Goal: Ask a question

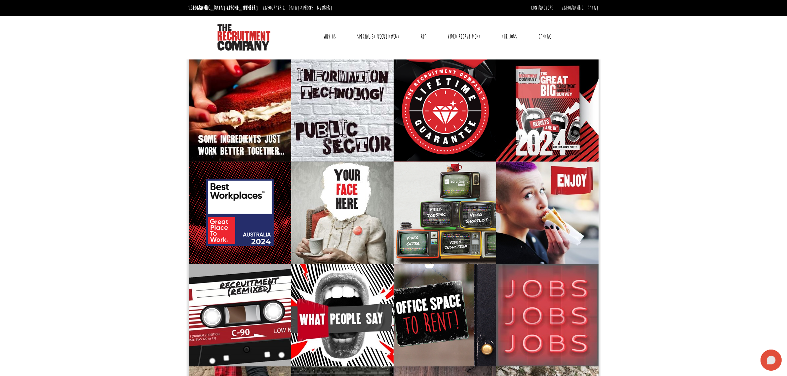
click at [772, 363] on icon at bounding box center [771, 360] width 9 height 9
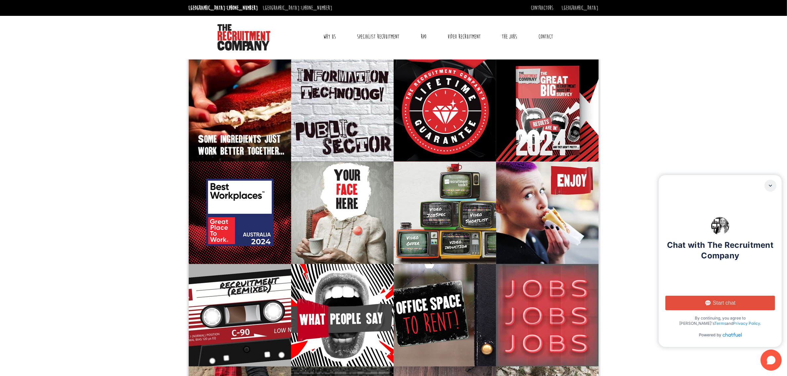
click at [752, 302] on button "Start chat" at bounding box center [721, 303] width 110 height 15
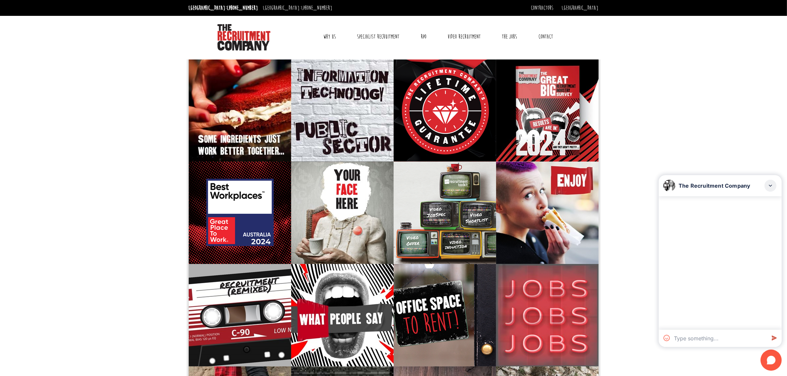
click at [727, 335] on textarea at bounding box center [719, 338] width 95 height 17
type textarea "hi"
click at [730, 338] on textarea at bounding box center [719, 338] width 95 height 17
type textarea "I want a job"
click at [770, 185] on rect at bounding box center [771, 186] width 12 height 12
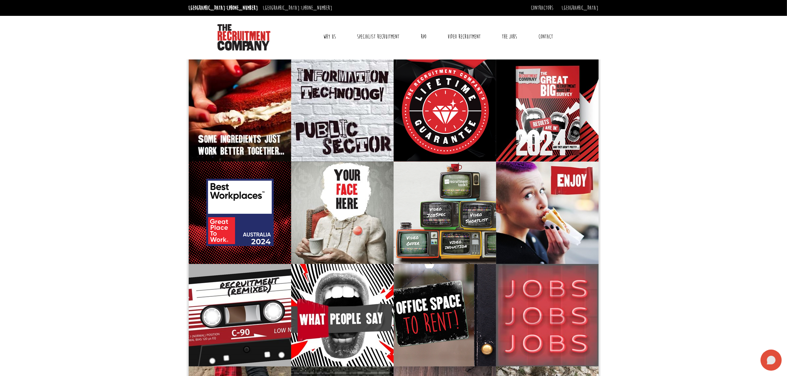
click at [774, 359] on icon at bounding box center [771, 360] width 9 height 9
click at [695, 338] on textarea at bounding box center [719, 338] width 95 height 17
type textarea "hello?"
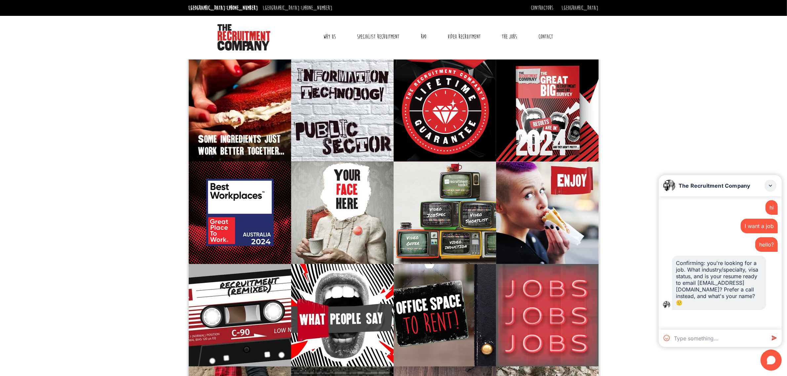
click at [714, 342] on textarea at bounding box center [719, 338] width 95 height 17
type textarea "g"
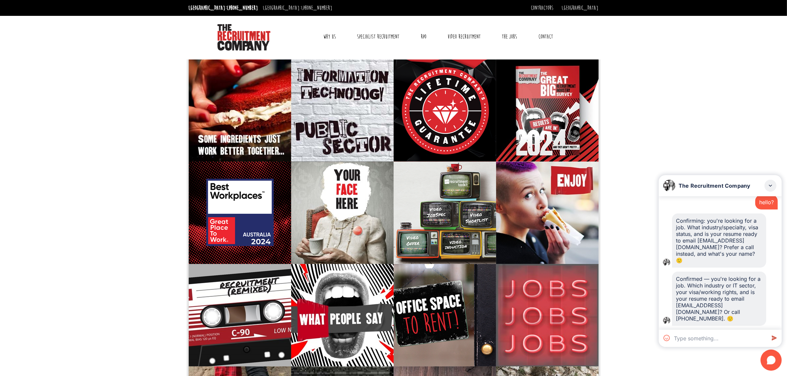
click at [727, 337] on textarea at bounding box center [719, 338] width 95 height 17
paste textarea "Dear sir// Madam I humble request you to please accept my request that I am [PE…"
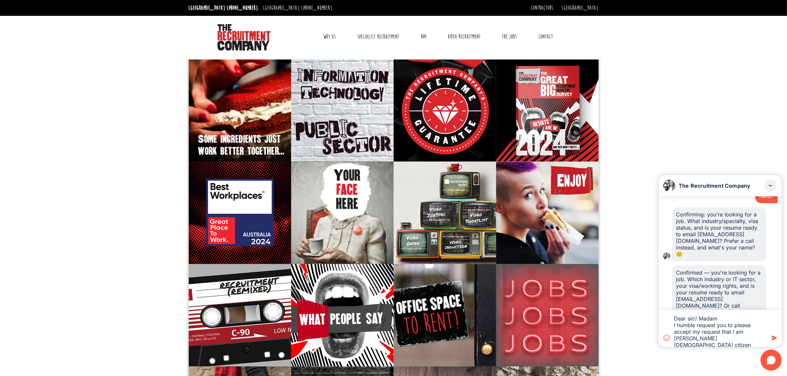
scroll to position [153, 0]
type textarea "Dear sir// Madam I humble request you to please accept my request that I am [PE…"
click at [774, 336] on icon at bounding box center [774, 338] width 12 height 12
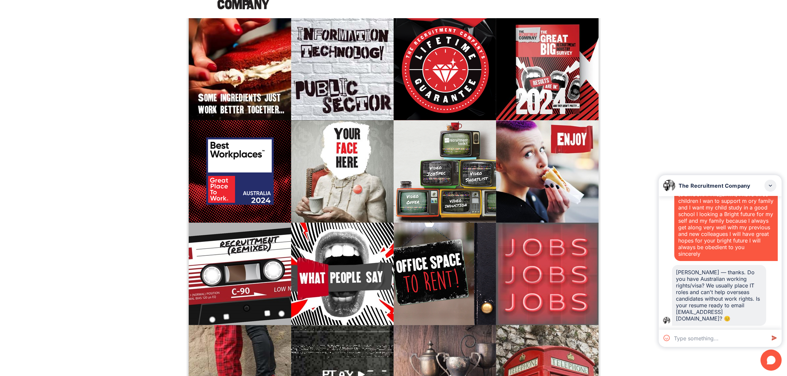
scroll to position [298, 0]
click at [701, 338] on textarea at bounding box center [719, 338] width 95 height 17
paste textarea "Good afternoon [PERSON_NAME], I hope this message finds you well. I have just l…"
type textarea "Good afternoon [PERSON_NAME], I hope this message finds you well. I have just l…"
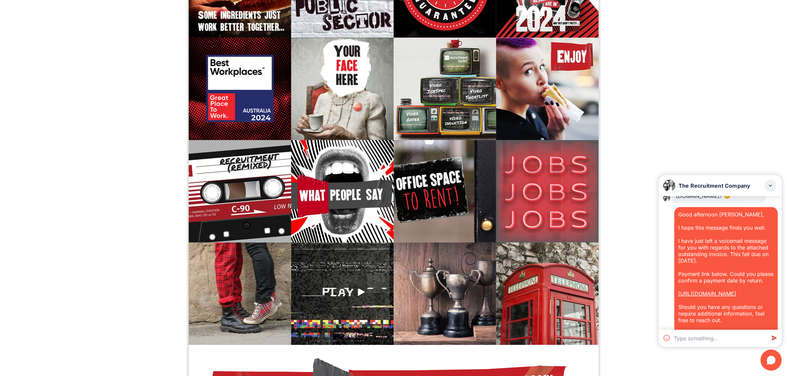
scroll to position [468, 0]
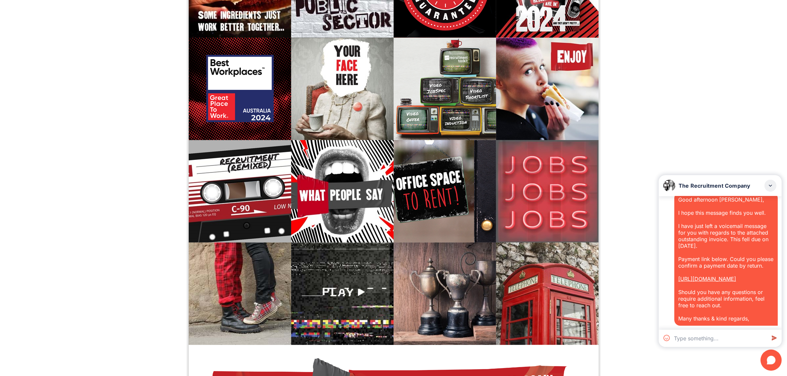
click at [729, 339] on textarea at bounding box center [719, 338] width 95 height 17
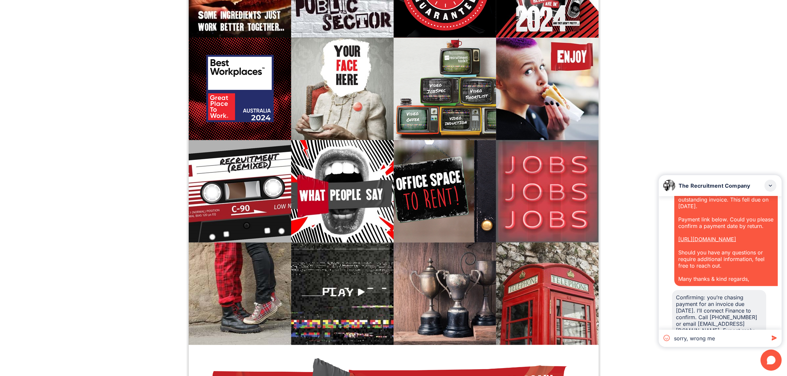
scroll to position [533, 0]
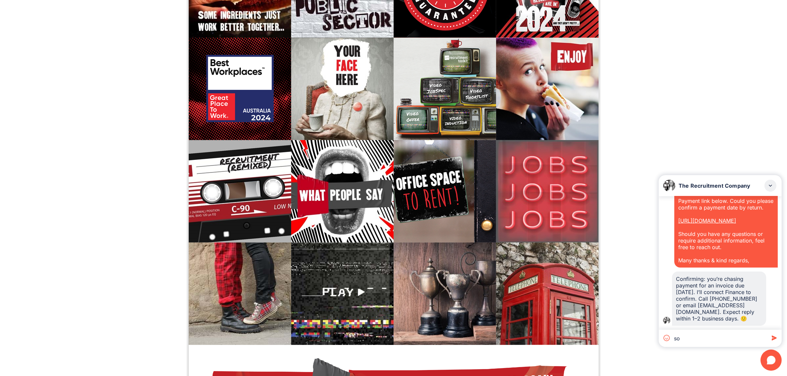
type textarea "s"
paste textarea "I am looking for opportunities in IT consulting, Data Science , IT sales or sof…"
type textarea "I am looking for opportunities in IT consulting, Data Science , IT sales or sof…"
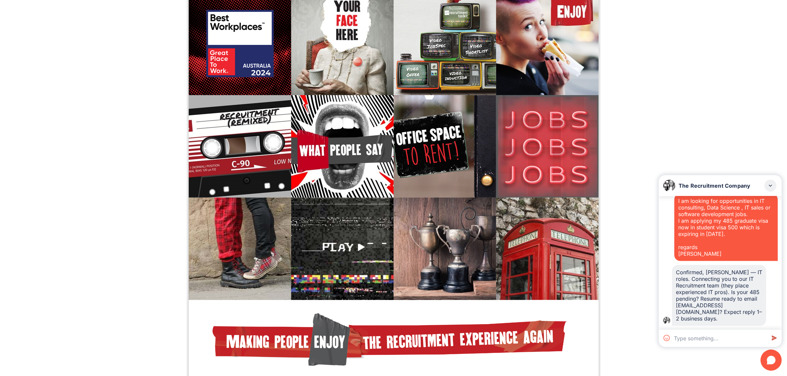
scroll to position [153, 0]
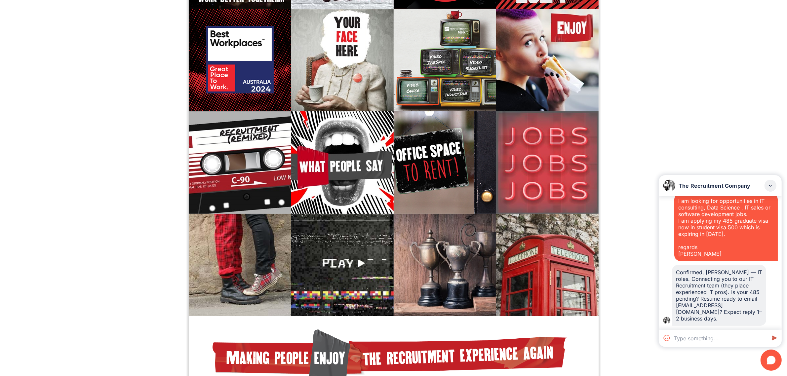
click at [703, 337] on textarea at bounding box center [719, 338] width 95 height 17
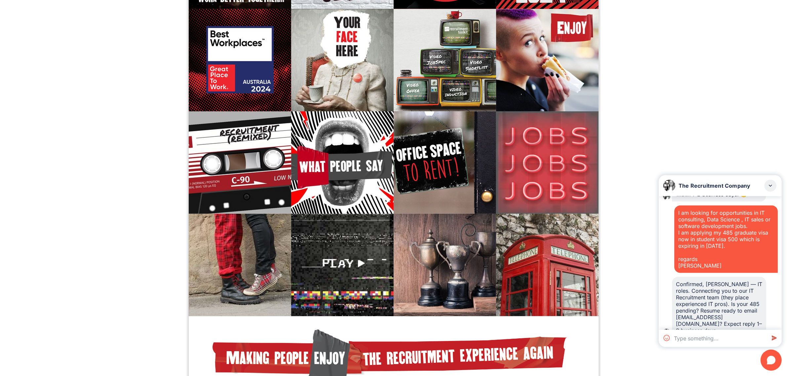
drag, startPoint x: 715, startPoint y: 244, endPoint x: 684, endPoint y: 234, distance: 32.4
click at [674, 204] on div "hi I want a job hello? Confirming: you're looking for a job. What industry/spec…" at bounding box center [720, 263] width 123 height 134
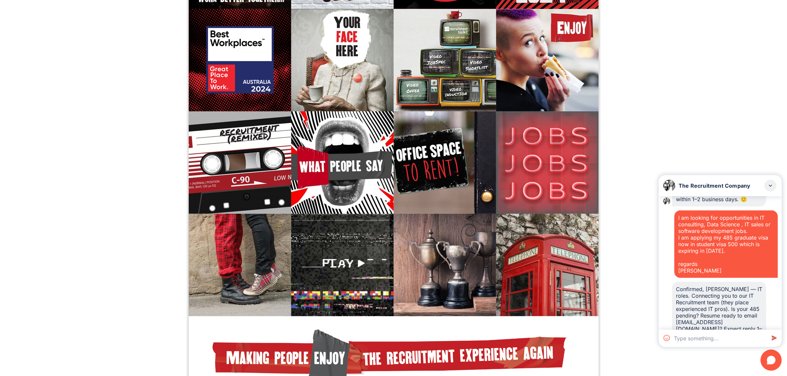
click at [720, 338] on textarea at bounding box center [719, 338] width 95 height 17
paste textarea "Dear The Recruitment Company ([GEOGRAPHIC_DATA]) Recruitment Team, I hope this …"
type textarea "Dear The Recruitment Company ([GEOGRAPHIC_DATA]) Recruitment Team, I hope this …"
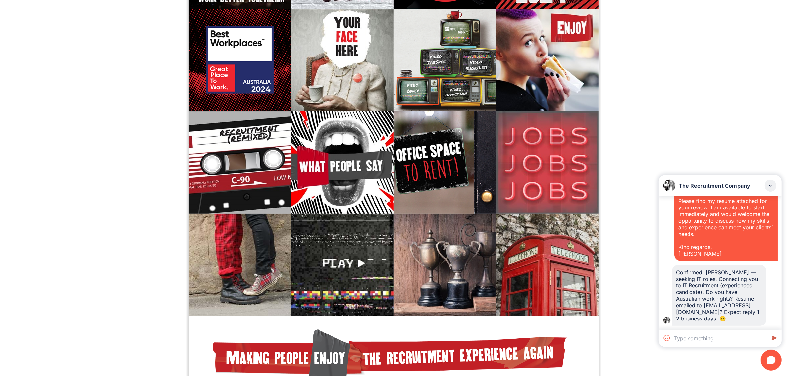
scroll to position [997, 0]
